Goal: Task Accomplishment & Management: Manage account settings

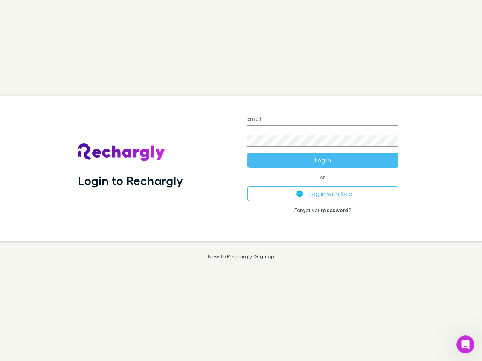
click at [241, 181] on div "Login to Rechargly" at bounding box center [156, 169] width 169 height 146
click at [323, 120] on input "Email" at bounding box center [322, 120] width 151 height 12
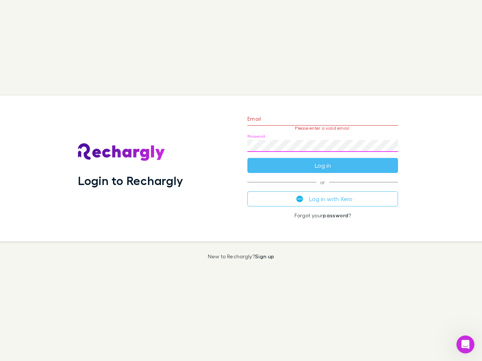
click at [323, 160] on form "Email Please enter a valid email. Password Log in" at bounding box center [322, 140] width 151 height 65
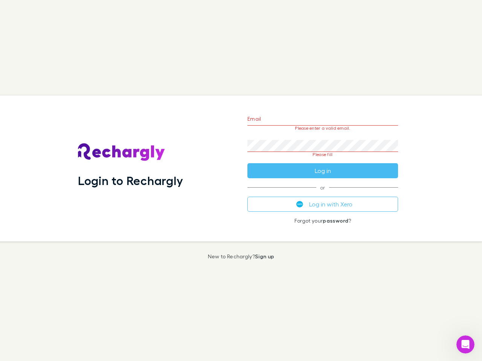
click at [323, 194] on div "Email Please enter a valid email. Password Please fill Log in or Log in with Xe…" at bounding box center [322, 169] width 163 height 146
click at [465, 345] on icon "Open Intercom Messenger" at bounding box center [465, 345] width 12 height 12
